Goal: Task Accomplishment & Management: Manage account settings

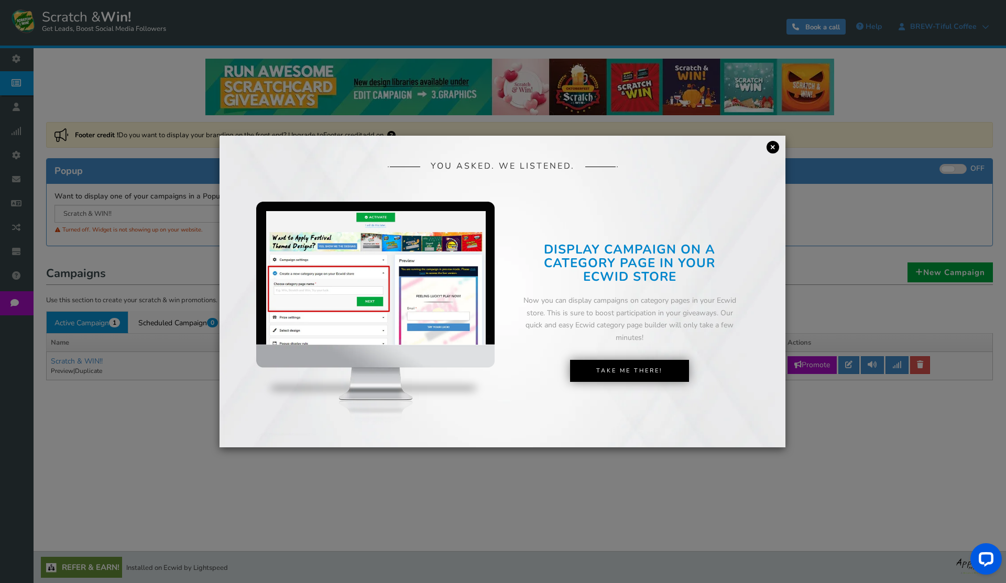
click at [775, 149] on link "×" at bounding box center [773, 147] width 13 height 13
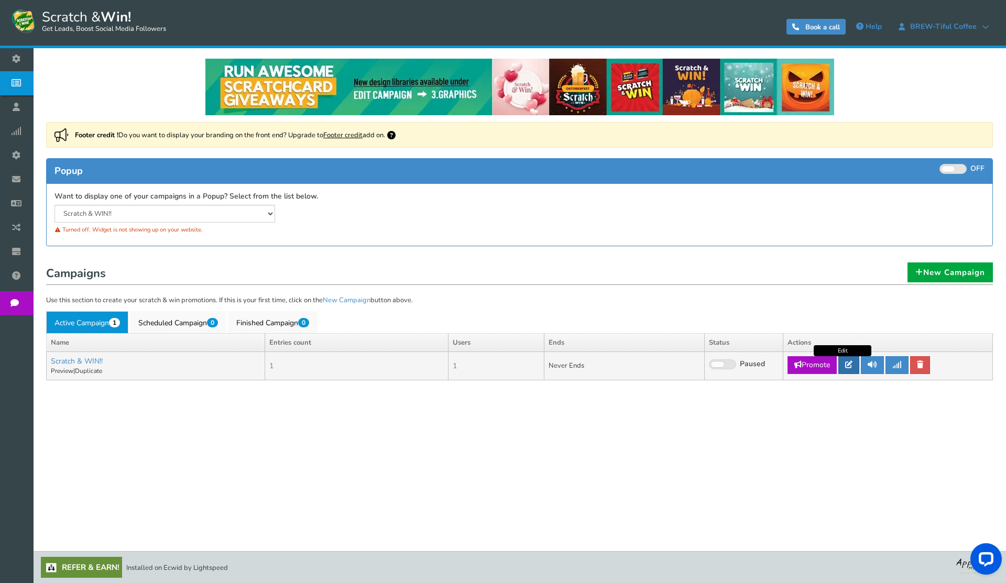
click at [852, 368] on icon at bounding box center [848, 364] width 7 height 7
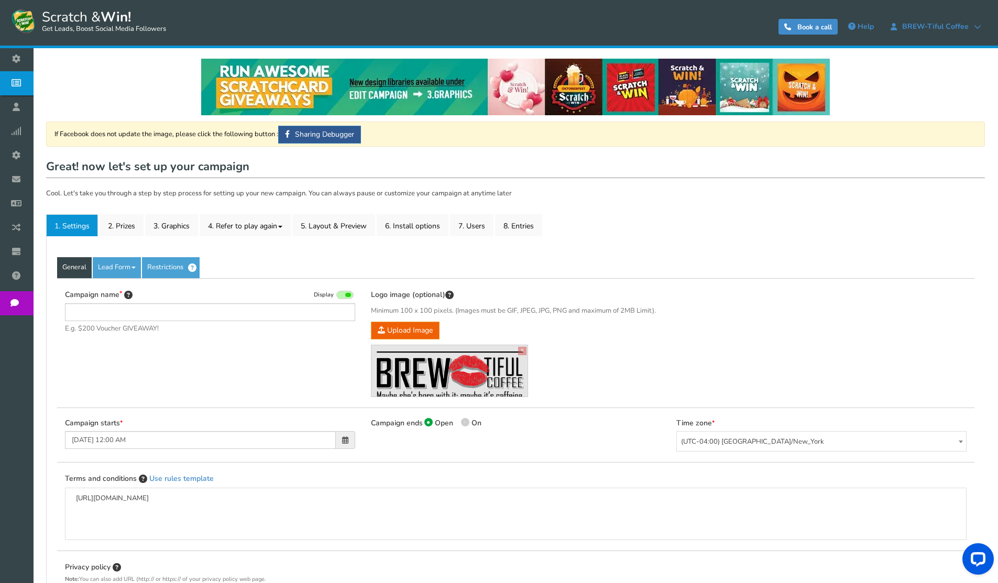
type input "Scratch & WIN!!"
click at [117, 226] on link "2. Prizes" at bounding box center [122, 225] width 44 height 22
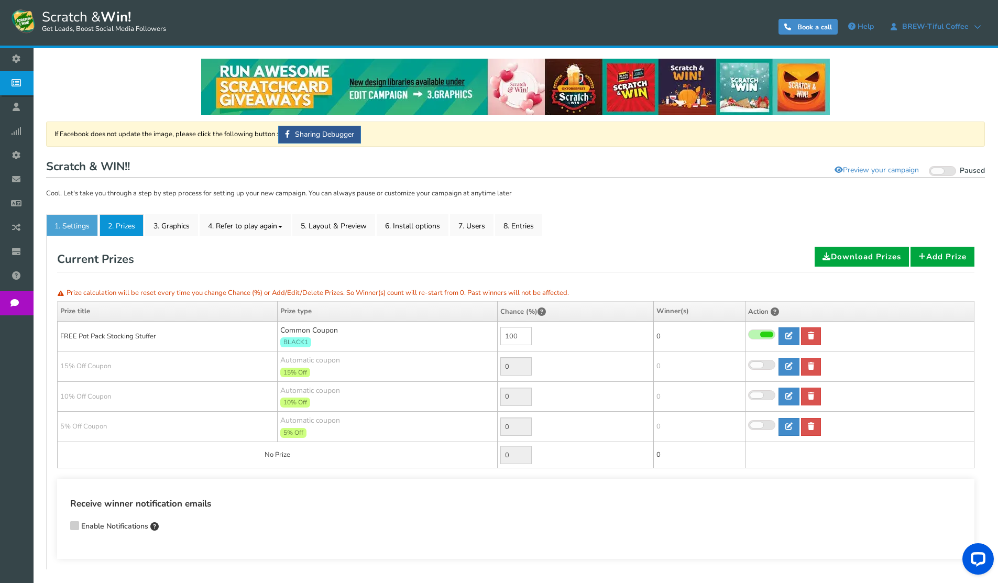
click at [49, 220] on link "1. Settings" at bounding box center [72, 225] width 52 height 22
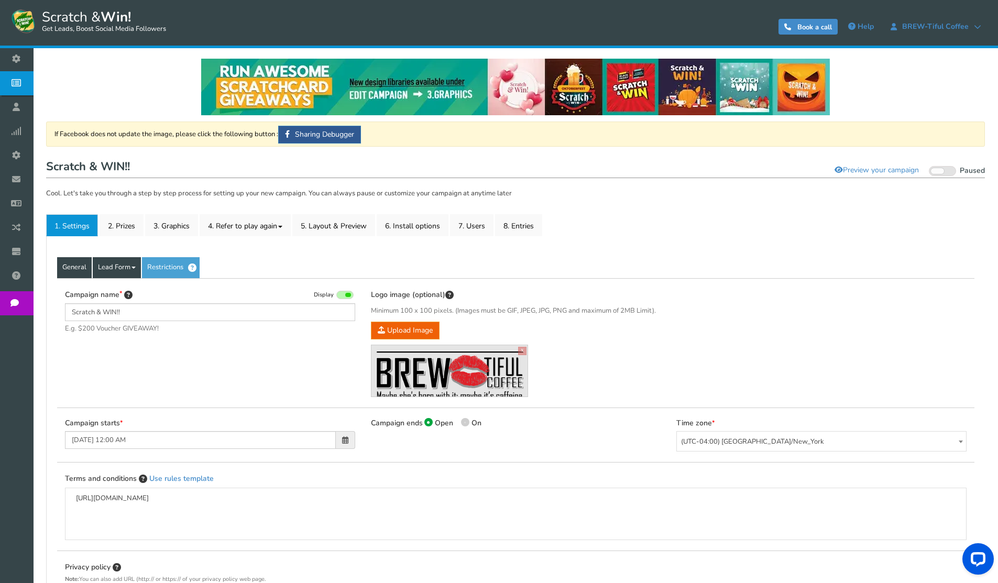
click at [123, 268] on link "Lead Form" at bounding box center [117, 267] width 48 height 21
click at [180, 269] on link "Restrictions" at bounding box center [171, 267] width 58 height 21
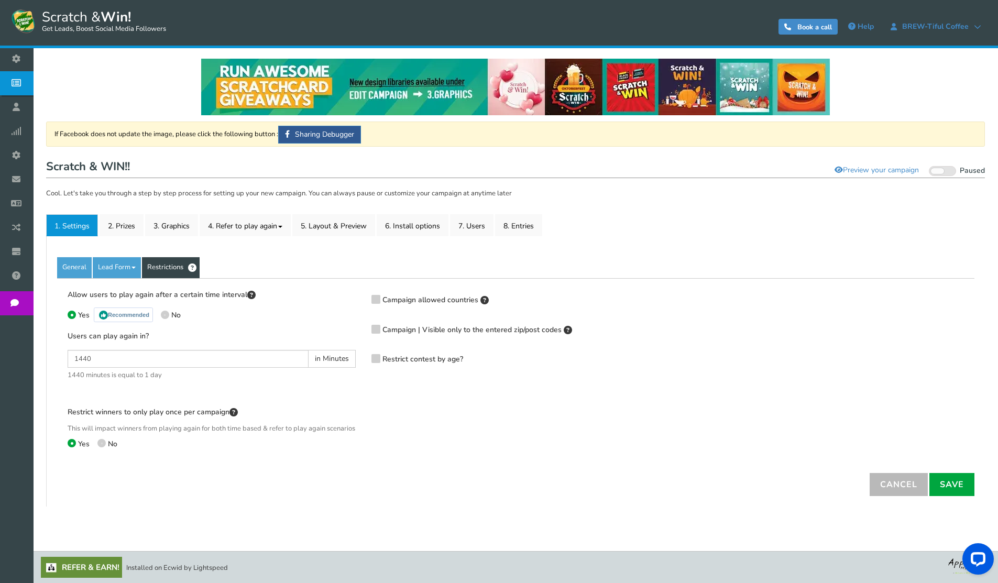
click at [388, 299] on span "Campaign allowed countries" at bounding box center [430, 300] width 96 height 10
click at [361, 299] on input "Campaign allowed countries" at bounding box center [361, 300] width 0 height 7
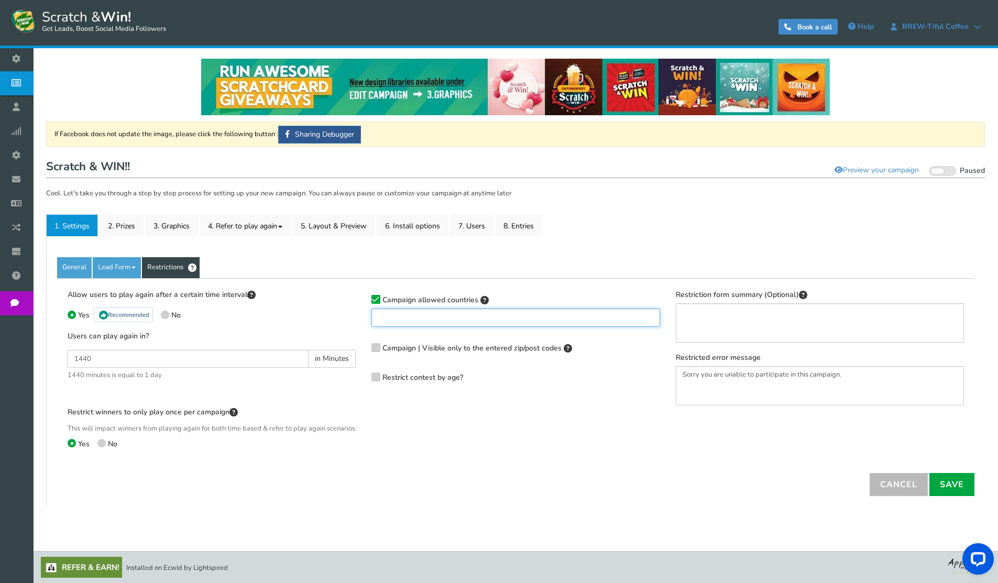
click at [394, 313] on ul at bounding box center [515, 316] width 287 height 14
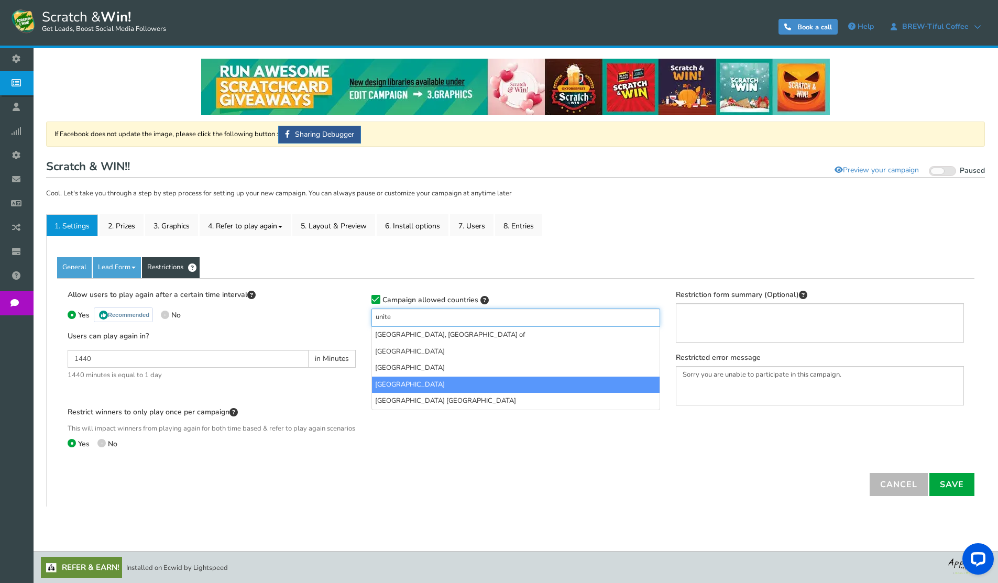
type input "unite"
select select "US"
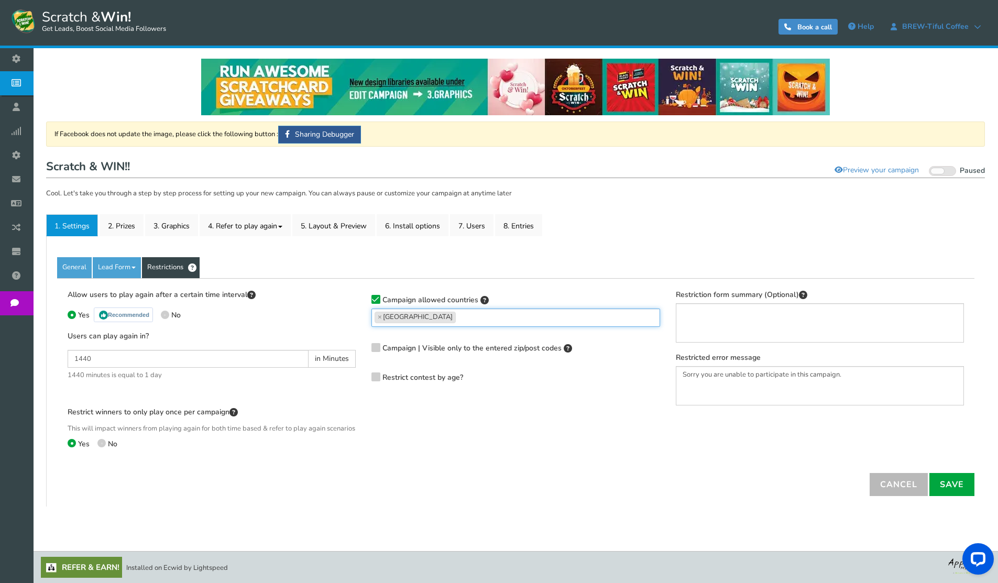
click at [438, 380] on span "Restrict contest by age?" at bounding box center [422, 378] width 81 height 10
click at [361, 380] on input "Restrict contest by age?" at bounding box center [361, 378] width 0 height 7
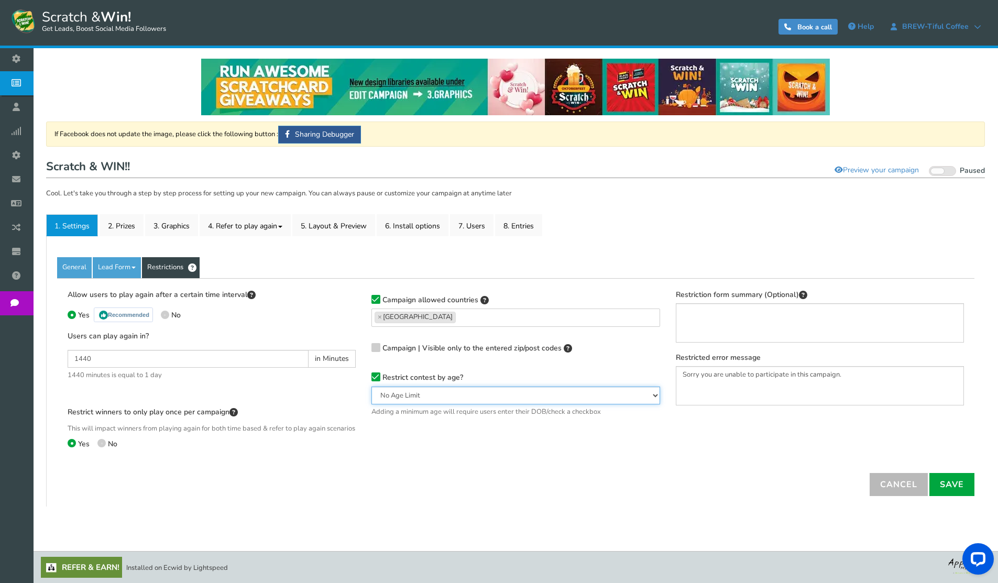
click at [436, 391] on select "No Age Limit 13+ Required Checkbox 18+ Required Checkbox 21+ Required Checkbox …" at bounding box center [515, 396] width 288 height 18
select select "18CHK"
click at [371, 387] on select "No Age Limit 13+ Required Checkbox 18+ Required Checkbox 21+ Required Checkbox …" at bounding box center [515, 396] width 288 height 18
click at [123, 226] on link "2. Prizes" at bounding box center [122, 225] width 44 height 22
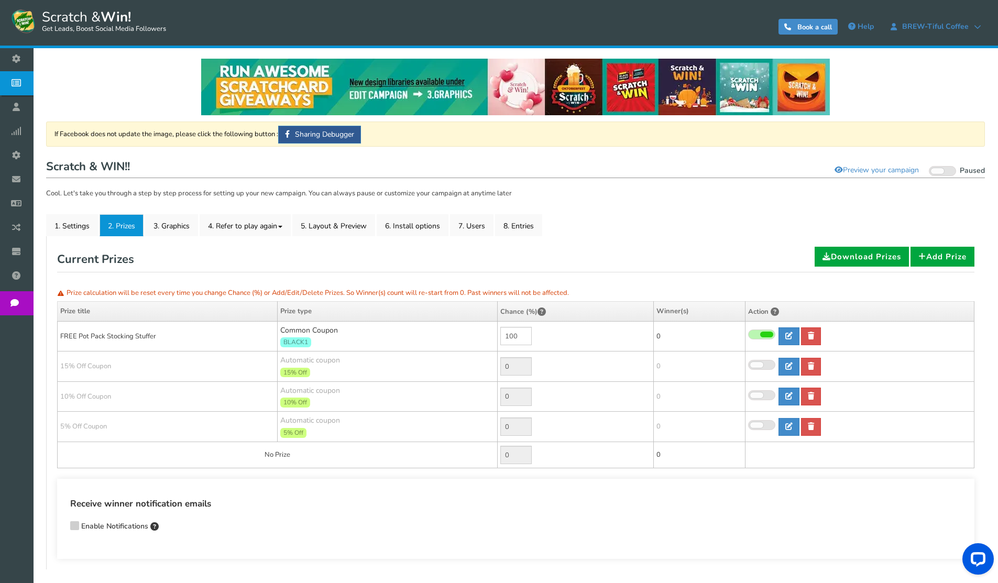
click at [171, 341] on td "FREE Pot Pack Stocking Stuffer" at bounding box center [168, 336] width 220 height 30
click at [161, 340] on td "FREE Pot Pack Stocking Stuffer" at bounding box center [168, 336] width 220 height 30
click at [787, 339] on icon at bounding box center [788, 335] width 7 height 7
type input "FREE Pot Pack Stocking Stuffer"
type textarea "Add item to cart by clicking here <a href="[URL][DOMAIN_NAME]" rel="nofollow no…"
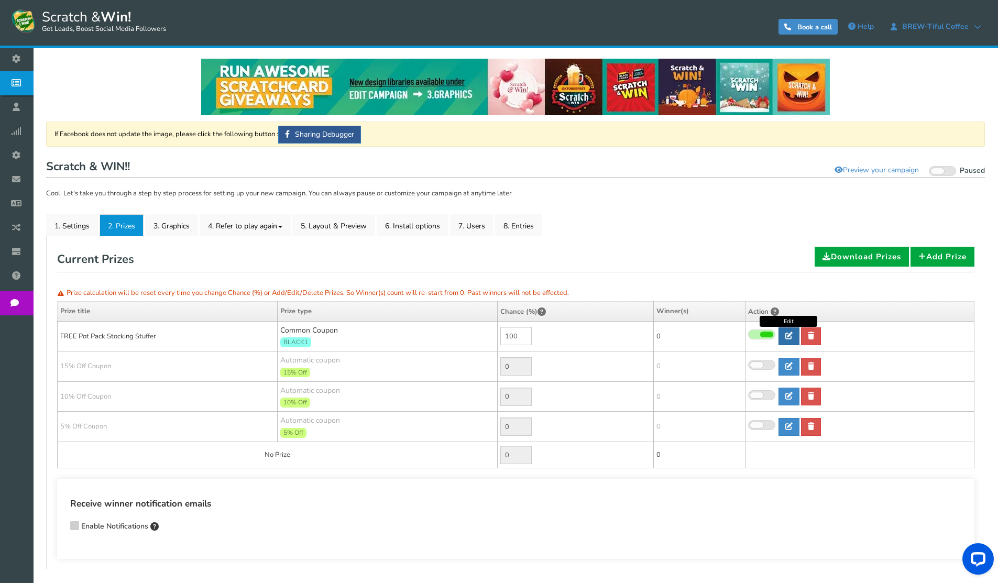
select select "Common"
type input "BLACK1"
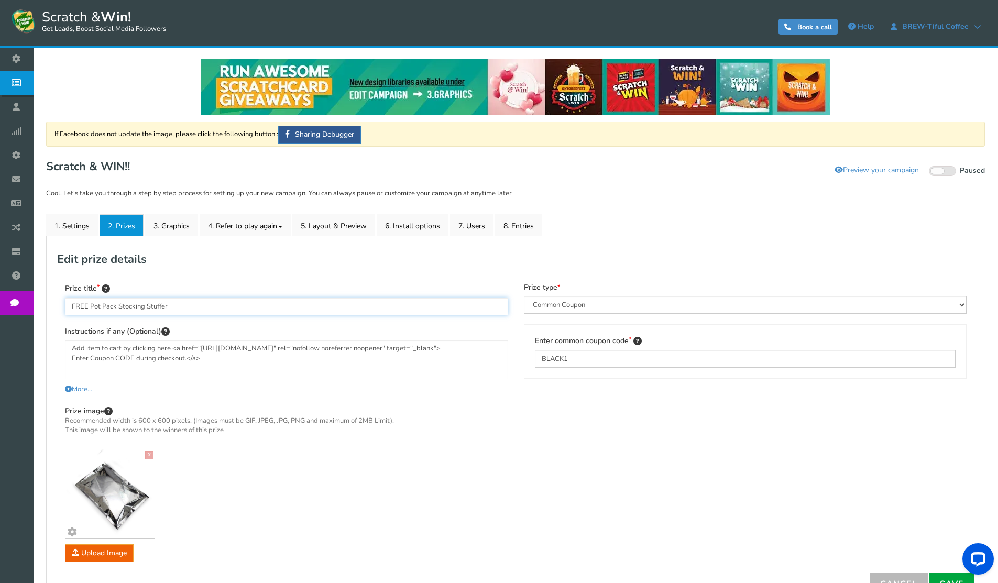
click at [129, 307] on input "FREE Pot Pack Stocking Stuffer" at bounding box center [286, 307] width 443 height 18
click at [91, 308] on input "FREE Pot Pack Stocking Stuffer" at bounding box center [286, 307] width 443 height 18
drag, startPoint x: 199, startPoint y: 307, endPoint x: 139, endPoint y: 304, distance: 60.3
click at [139, 304] on input "FREE Coffee Pot Pack Stocking Stuffer" at bounding box center [286, 307] width 443 height 18
type input "FREE Coffee Pot Pack Flavor"
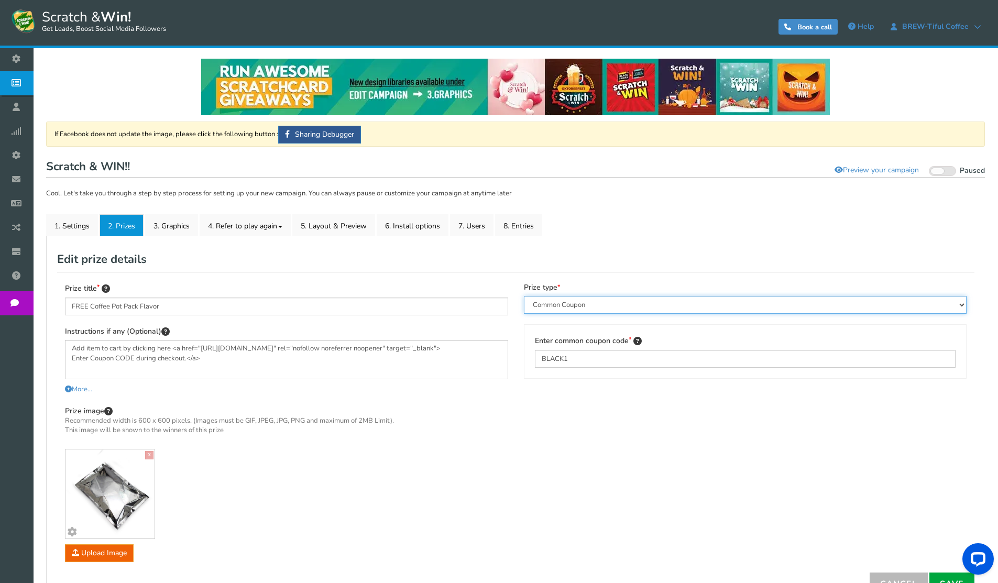
click at [553, 301] on select "Perks and Experiences Automatic Coupon Common Coupon Unique Coupon" at bounding box center [745, 305] width 443 height 18
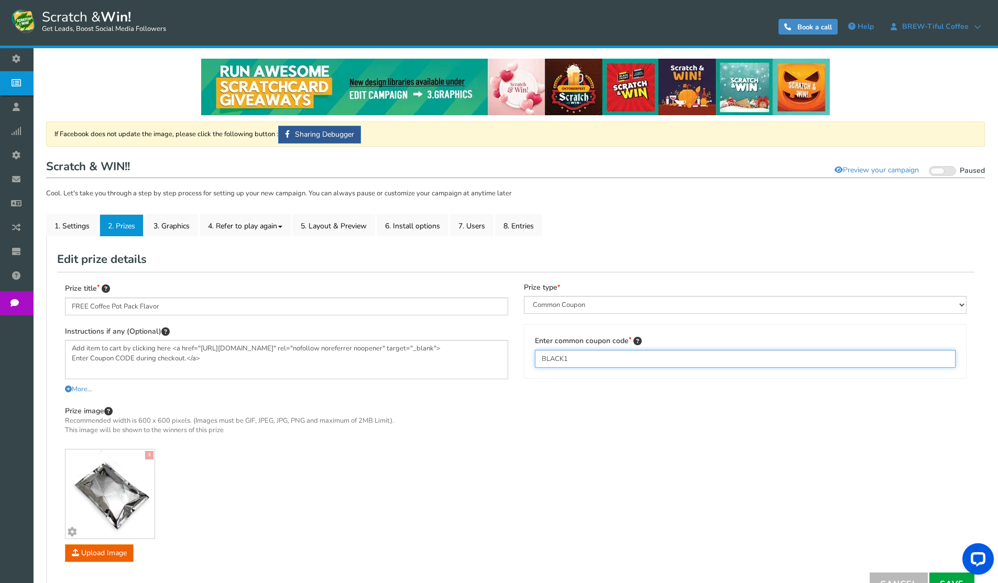
drag, startPoint x: 591, startPoint y: 365, endPoint x: 479, endPoint y: 350, distance: 113.1
click at [482, 351] on div "Prize title FREE Coffee Pot Pack Flavor Instructions if any (Optional) Add item…" at bounding box center [515, 422] width 917 height 300
paste input "A8DM0D62N8WC"
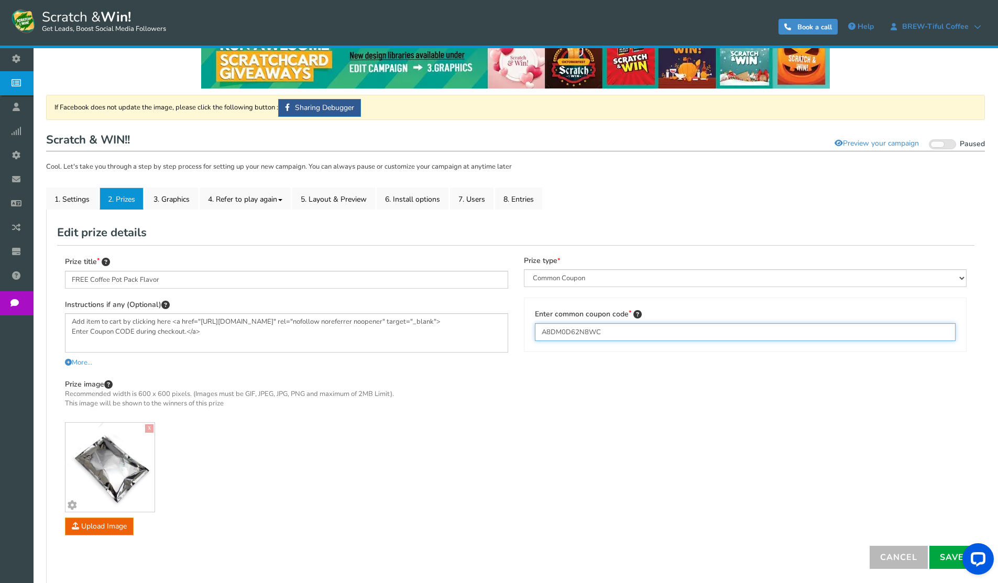
scroll to position [52, 0]
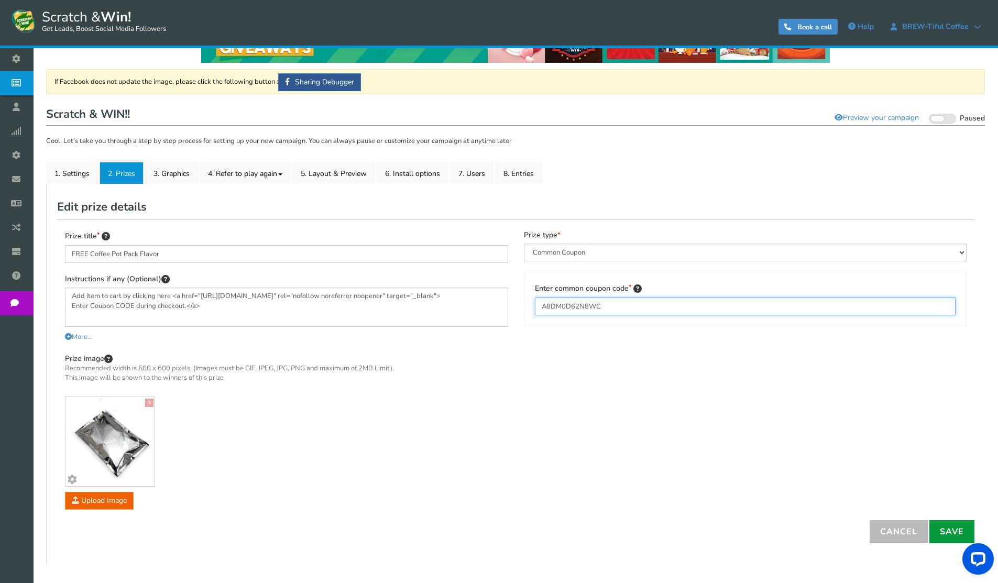
type input "A8DM0D62N8WC"
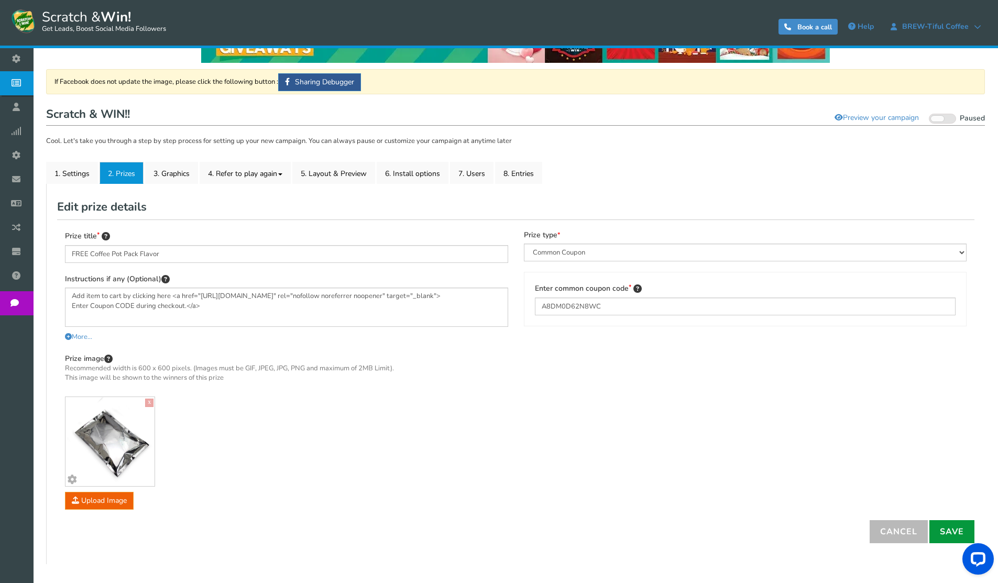
click at [954, 530] on link "Save" at bounding box center [952, 531] width 45 height 23
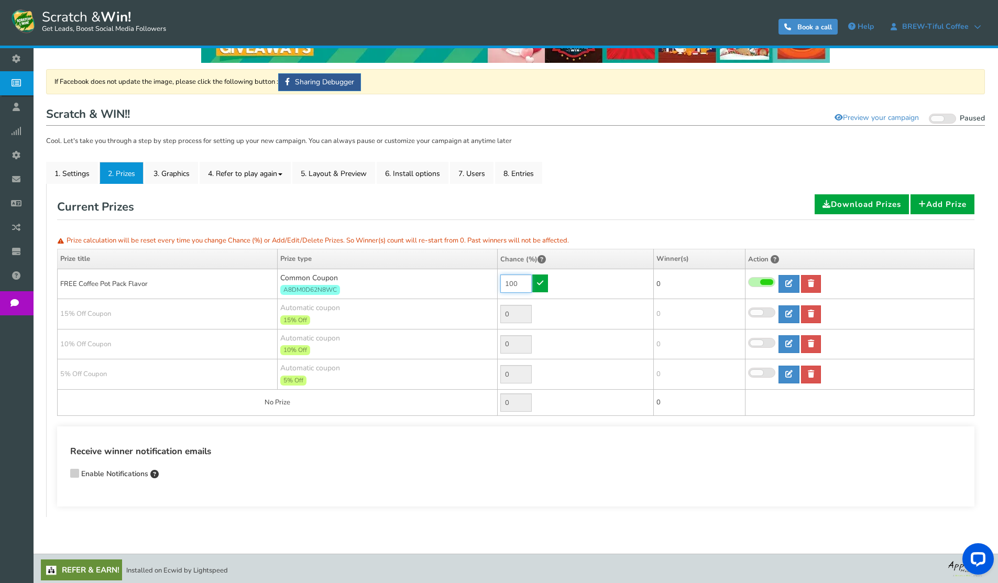
drag, startPoint x: 521, startPoint y: 285, endPoint x: 490, endPoint y: 281, distance: 31.1
click at [490, 281] on tr "FREE Coffee Pot Pack Flavor Common Coupon A8DM0D62N8WC 100 0 0 0 [GEOGRAPHIC_DA…" at bounding box center [516, 284] width 917 height 30
type input "99"
click at [763, 374] on span at bounding box center [756, 373] width 13 height 6
click at [748, 374] on input "checkbox" at bounding box center [748, 373] width 0 height 7
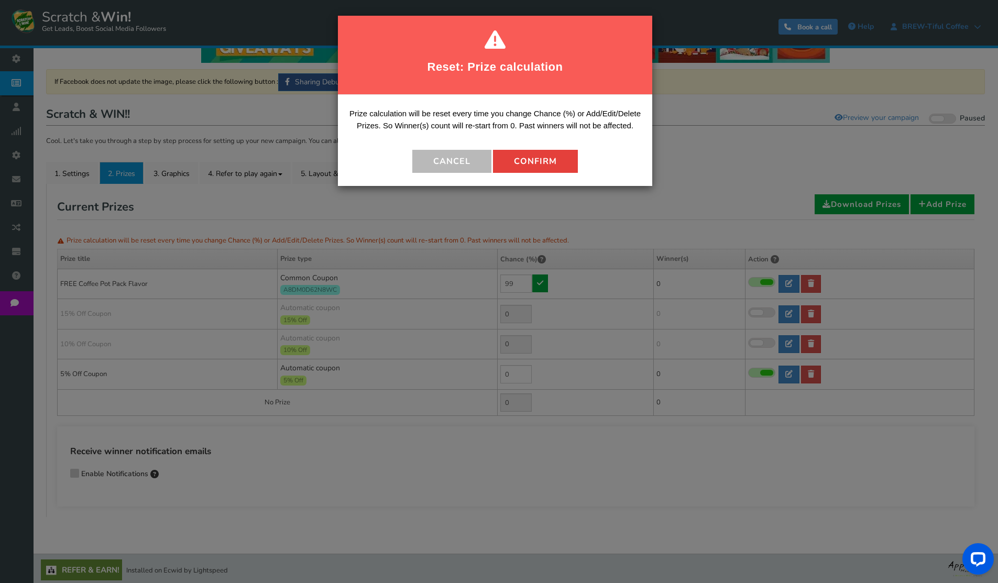
click at [548, 159] on button "Confirm" at bounding box center [535, 161] width 85 height 23
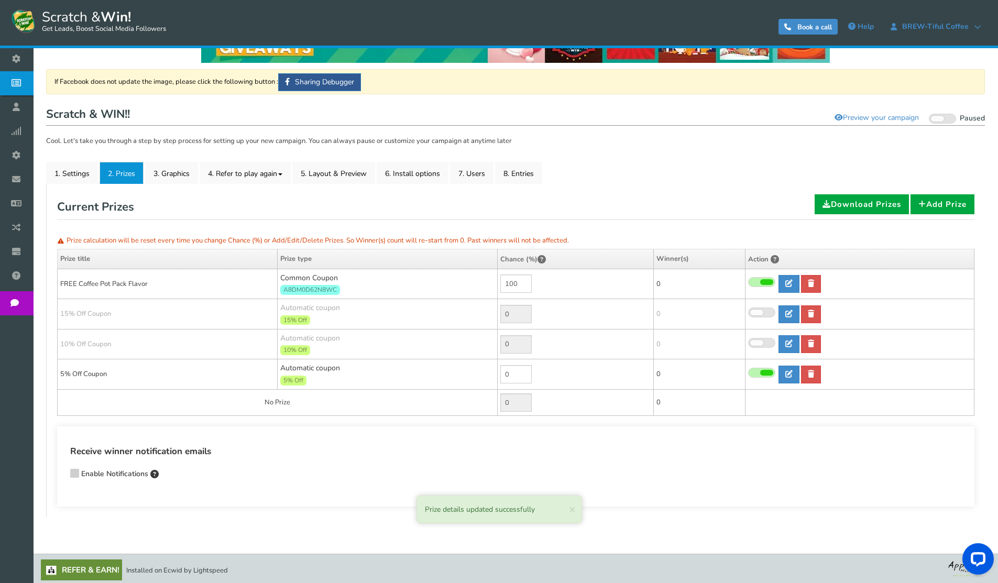
drag, startPoint x: 507, startPoint y: 370, endPoint x: 497, endPoint y: 370, distance: 10.0
click at [497, 370] on tr "5% Off Coupon Automatic coupon 5% Off Min.order value: 0 0 0 0 0 Time" at bounding box center [516, 374] width 917 height 30
type input "0"
drag, startPoint x: 523, startPoint y: 285, endPoint x: 474, endPoint y: 281, distance: 49.9
click at [474, 281] on tr "FREE Coffee Pot Pack Flavor Common Coupon A8DM0D62N8WC 100 0 0 0 [GEOGRAPHIC_DA…" at bounding box center [516, 284] width 917 height 30
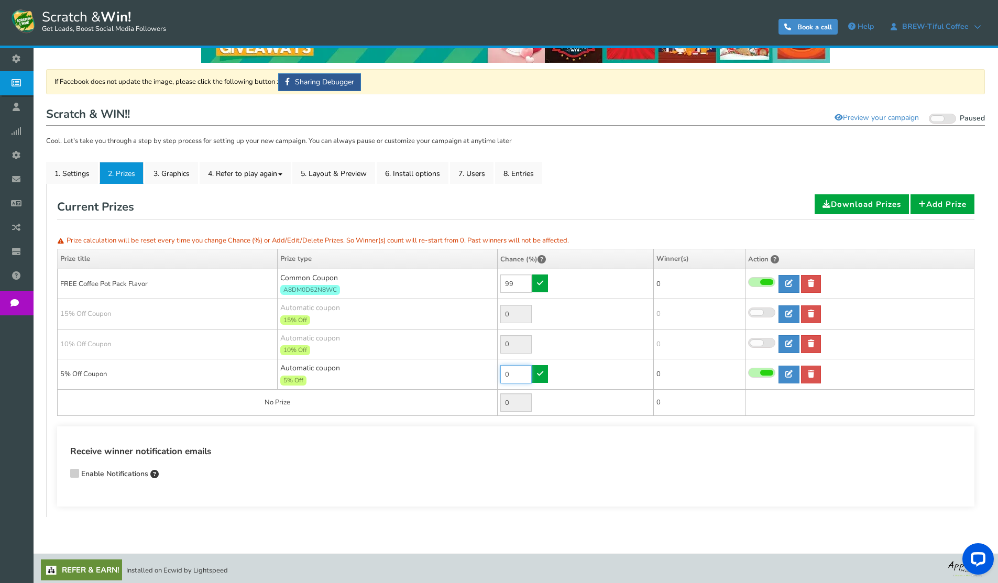
type input "100"
drag, startPoint x: 520, startPoint y: 376, endPoint x: 479, endPoint y: 373, distance: 41.5
click at [479, 373] on tr "5% Off Coupon Automatic coupon 5% Off Min.order value: 0 0 0 0 0 Time" at bounding box center [516, 374] width 917 height 30
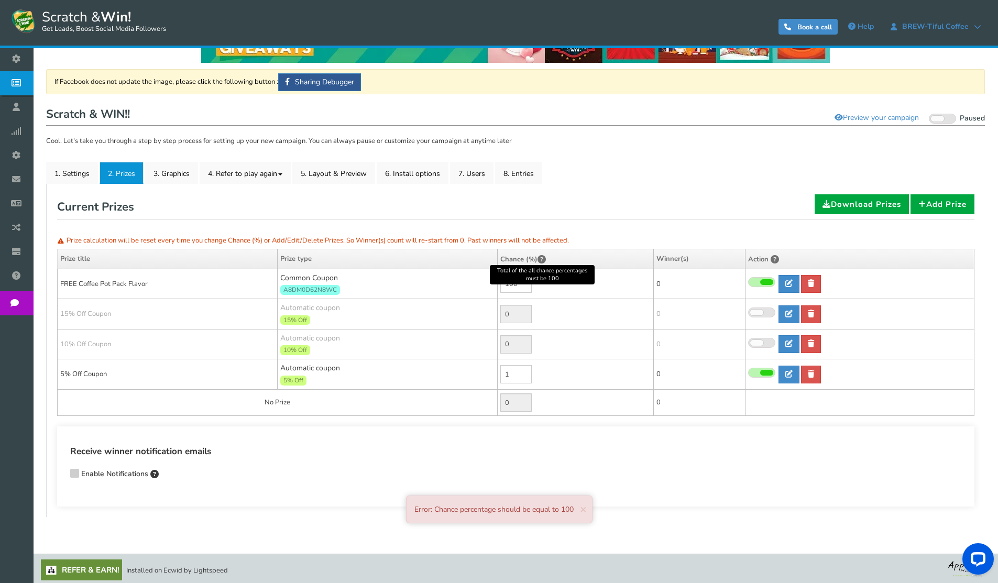
click at [544, 261] on icon at bounding box center [542, 259] width 8 height 8
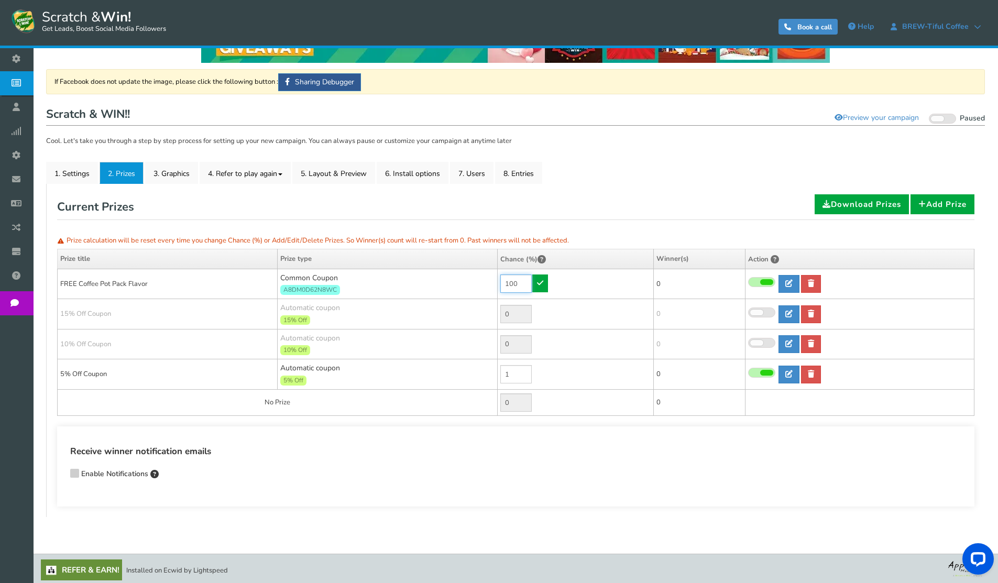
type input "0"
drag, startPoint x: 524, startPoint y: 285, endPoint x: 476, endPoint y: 282, distance: 48.3
click at [476, 282] on tr "FREE Coffee Pot Pack Flavor Common Coupon A8DM0D62N8WC 100 0 0 0 [GEOGRAPHIC_DA…" at bounding box center [516, 284] width 917 height 30
click at [517, 379] on input "0" at bounding box center [515, 374] width 31 height 18
drag, startPoint x: 529, startPoint y: 281, endPoint x: 498, endPoint y: 278, distance: 31.1
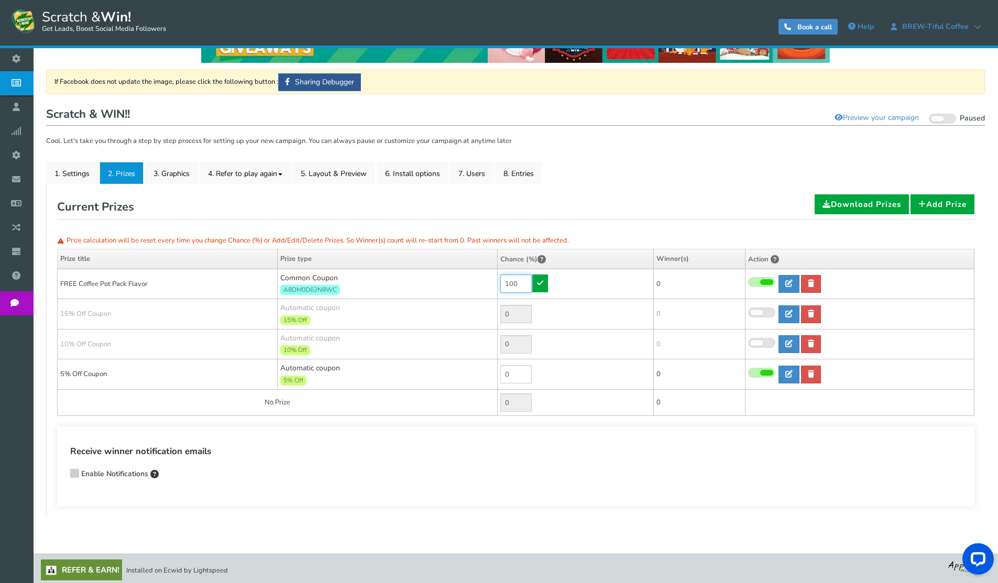
click at [498, 278] on td "100" at bounding box center [576, 284] width 156 height 30
type input "95"
click at [539, 285] on icon at bounding box center [540, 282] width 6 height 7
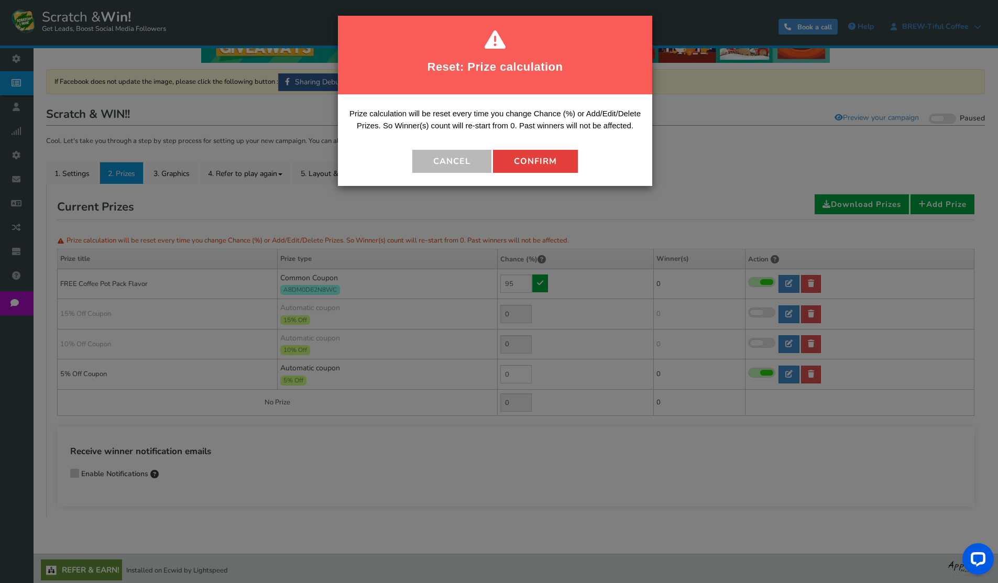
click at [533, 167] on button "Confirm" at bounding box center [535, 161] width 85 height 23
type input "5"
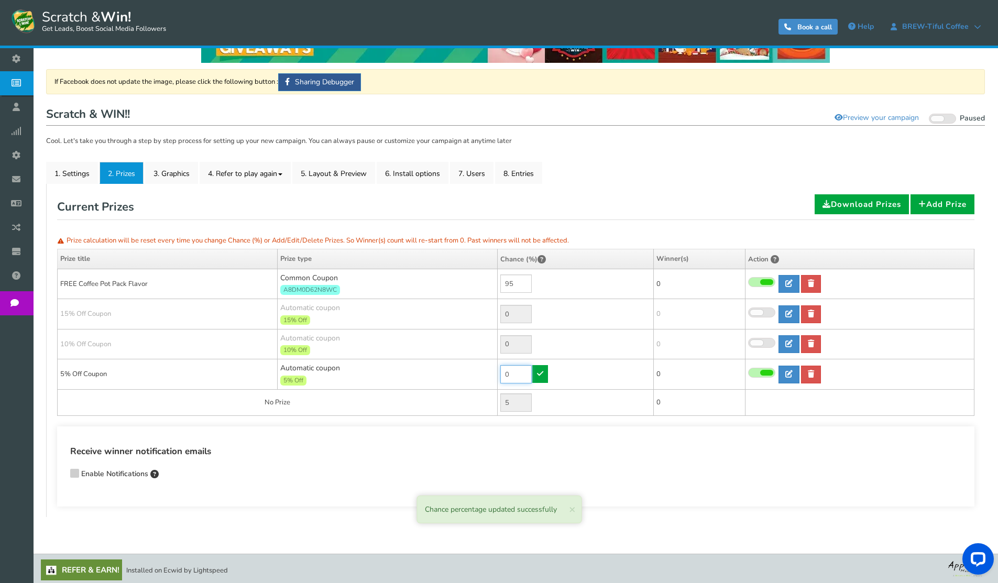
drag, startPoint x: 521, startPoint y: 377, endPoint x: 494, endPoint y: 376, distance: 27.3
click at [494, 376] on tr "5% Off Coupon Automatic coupon 5% Off Min.order value: 0 0 0 0 0 Time" at bounding box center [516, 374] width 917 height 30
type input "5"
click at [545, 376] on link at bounding box center [540, 374] width 16 height 18
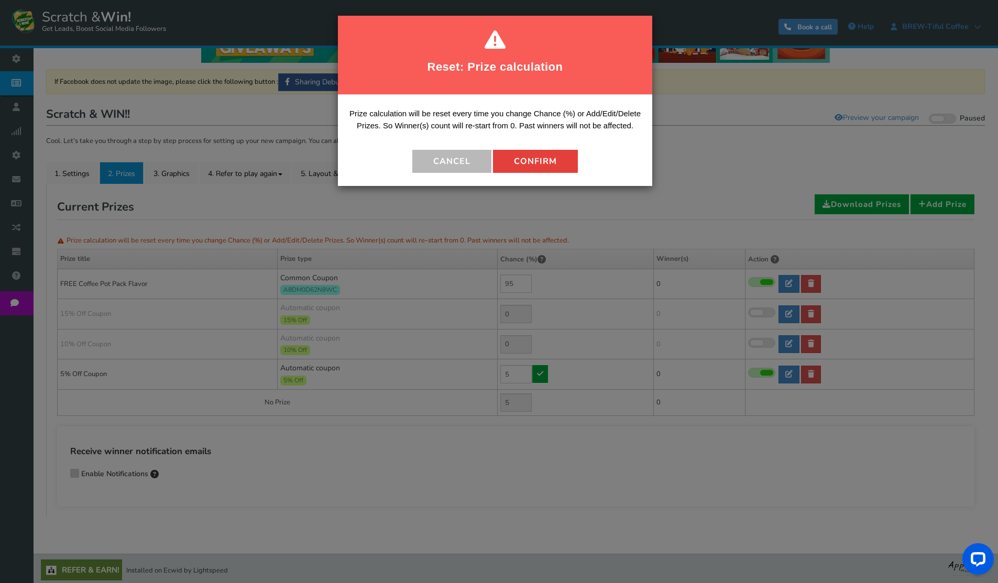
click at [544, 161] on button "Confirm" at bounding box center [535, 161] width 85 height 23
type input "0"
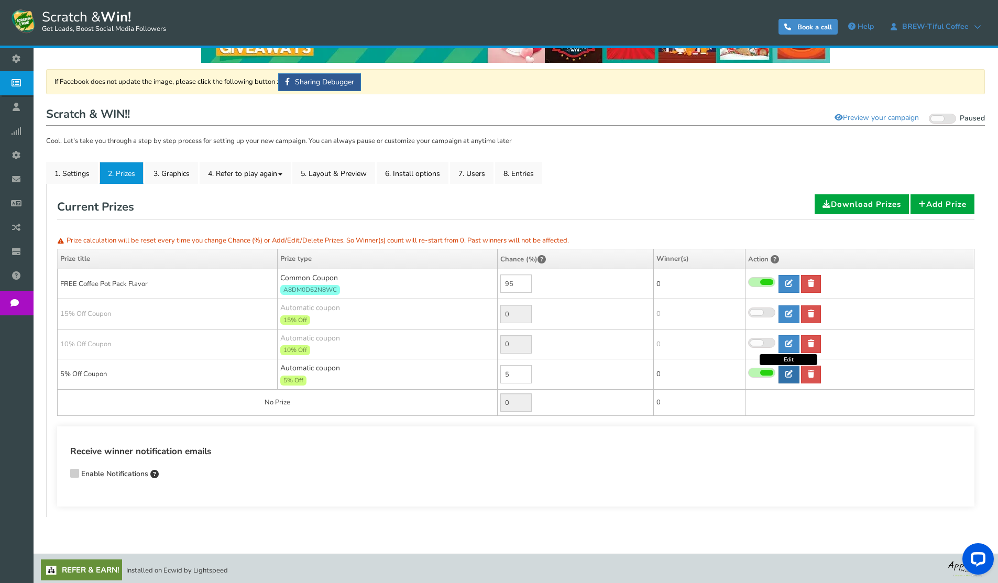
click at [790, 375] on icon at bounding box center [788, 373] width 7 height 7
type input "5% Off Coupon"
type input "5"
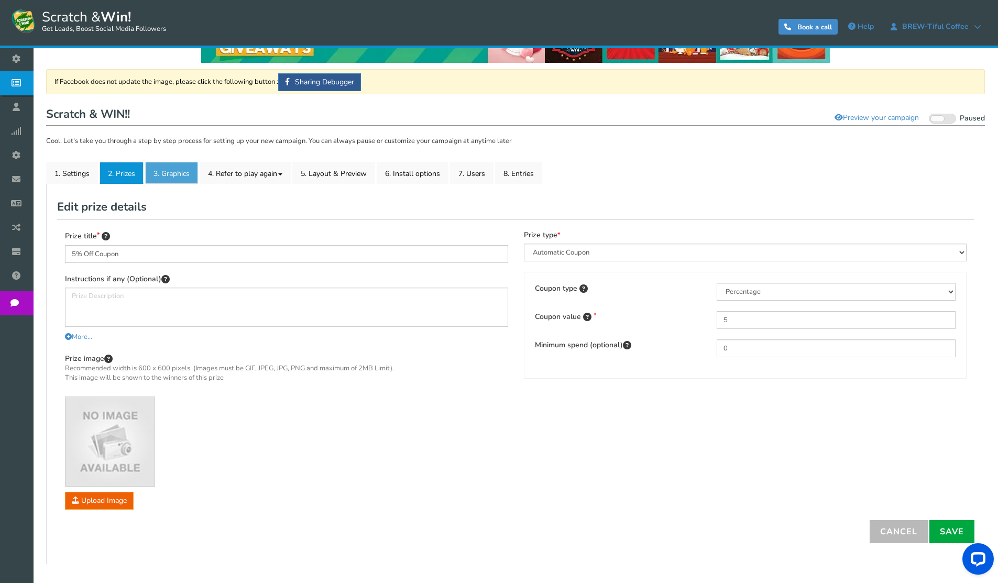
click at [190, 172] on link "3. Graphics" at bounding box center [171, 173] width 53 height 22
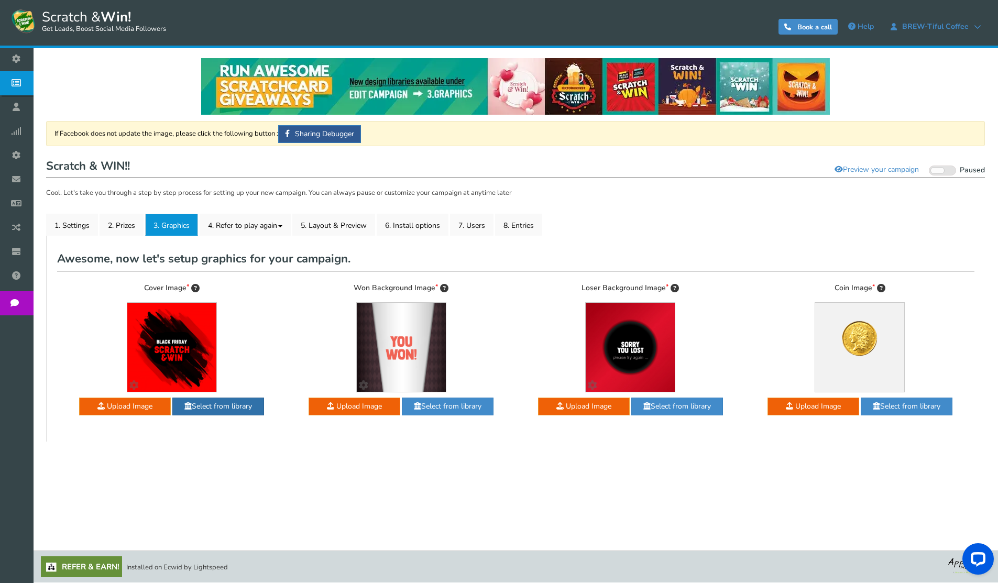
click at [221, 404] on link "Select from library" at bounding box center [218, 407] width 92 height 18
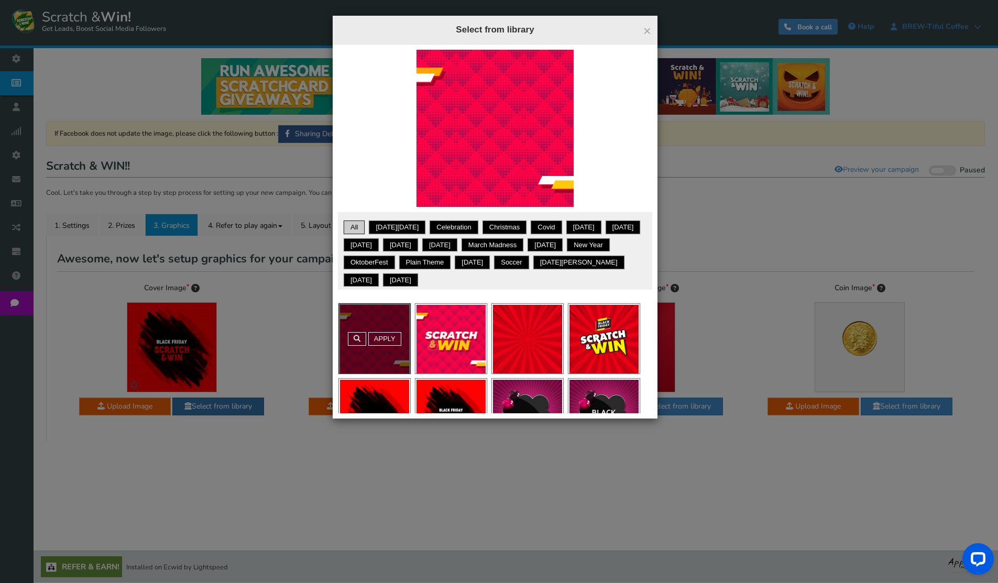
scroll to position [681, 0]
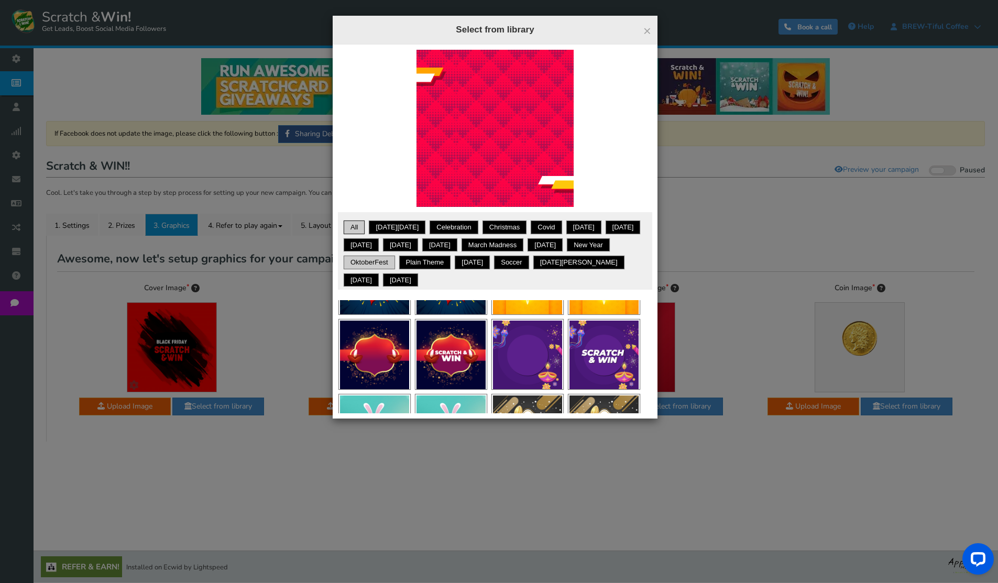
click at [394, 263] on link "OktoberFest" at bounding box center [369, 262] width 48 height 10
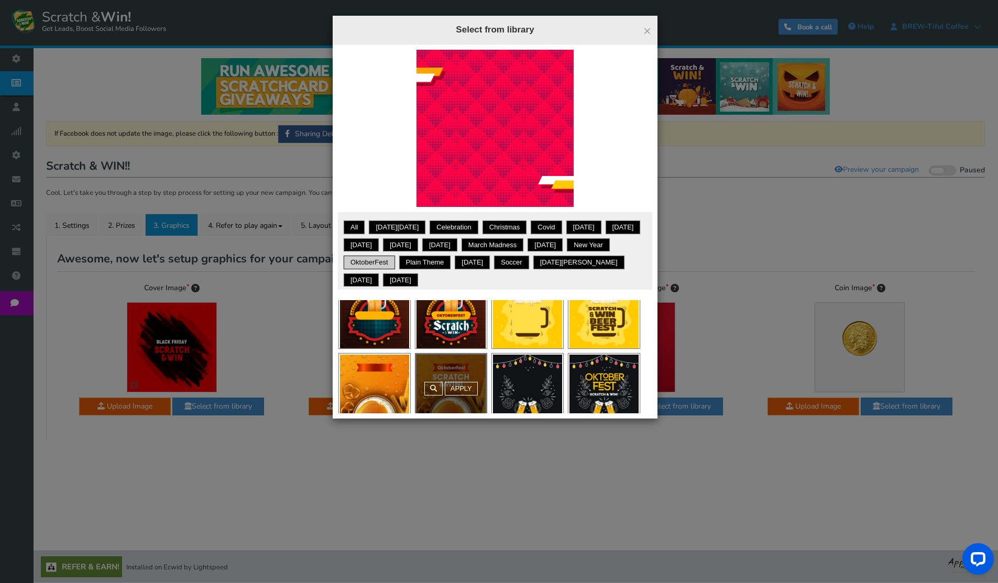
scroll to position [39, 0]
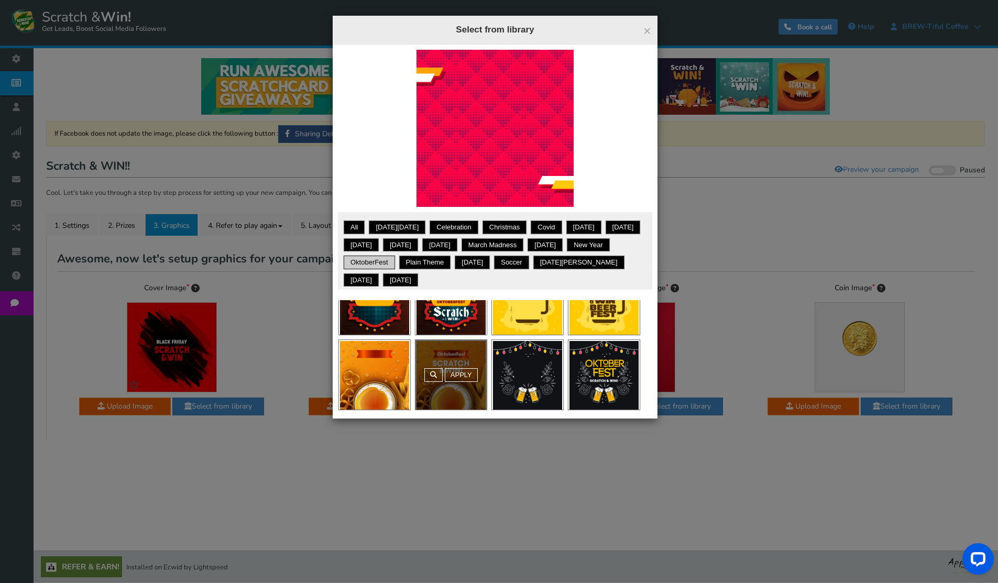
click at [459, 386] on div "Apply" at bounding box center [451, 375] width 71 height 70
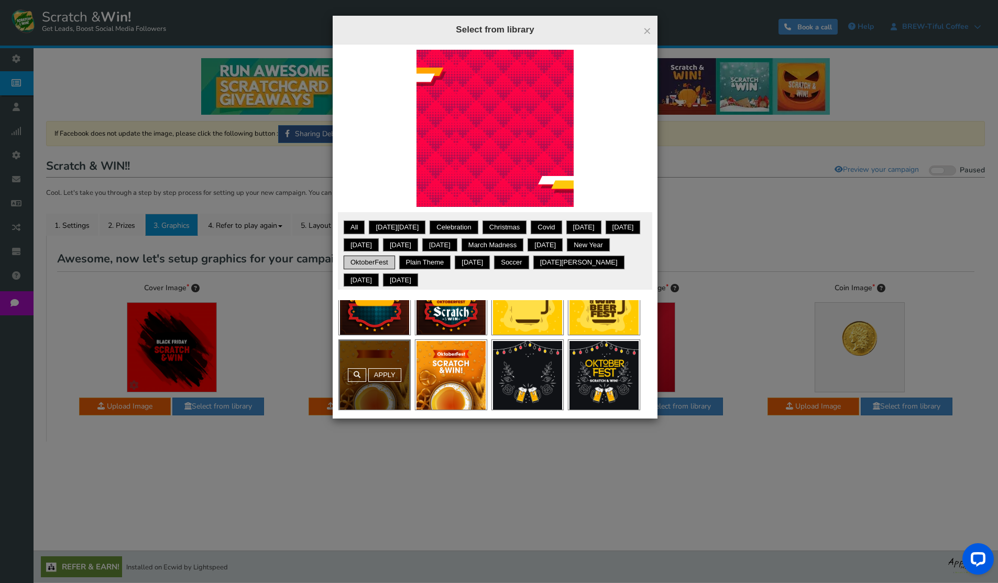
click at [384, 381] on div "Apply" at bounding box center [374, 375] width 71 height 70
click at [373, 368] on link "Apply" at bounding box center [384, 375] width 33 height 14
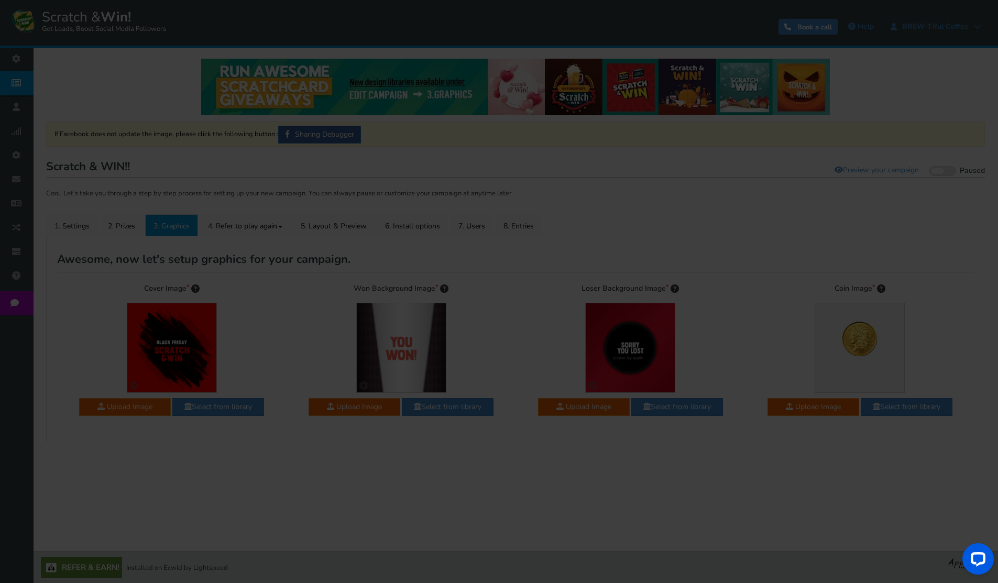
click at [373, 309] on div "Apply" at bounding box center [374, 274] width 71 height 70
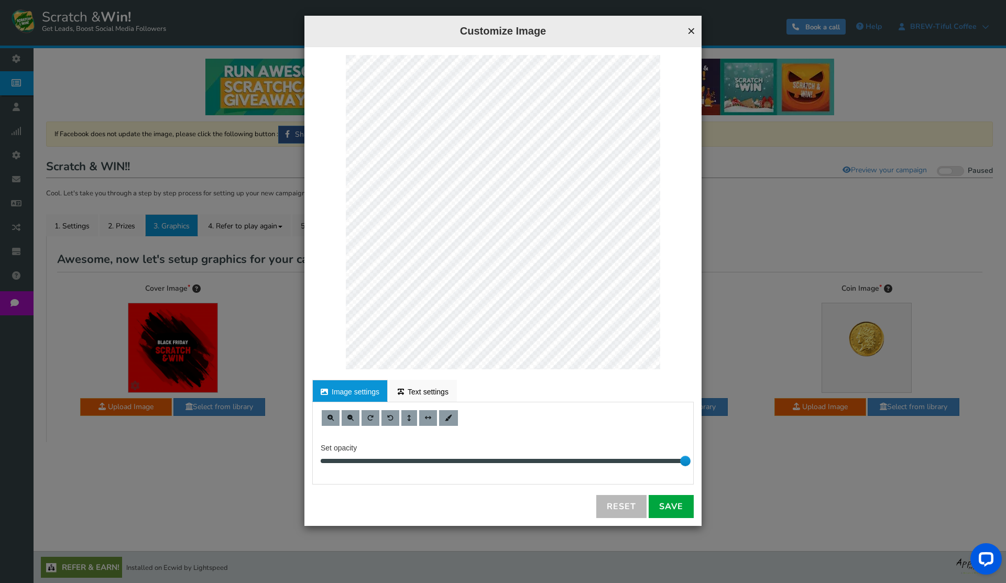
click at [693, 26] on button "×" at bounding box center [691, 31] width 8 height 14
